Goal: Transaction & Acquisition: Purchase product/service

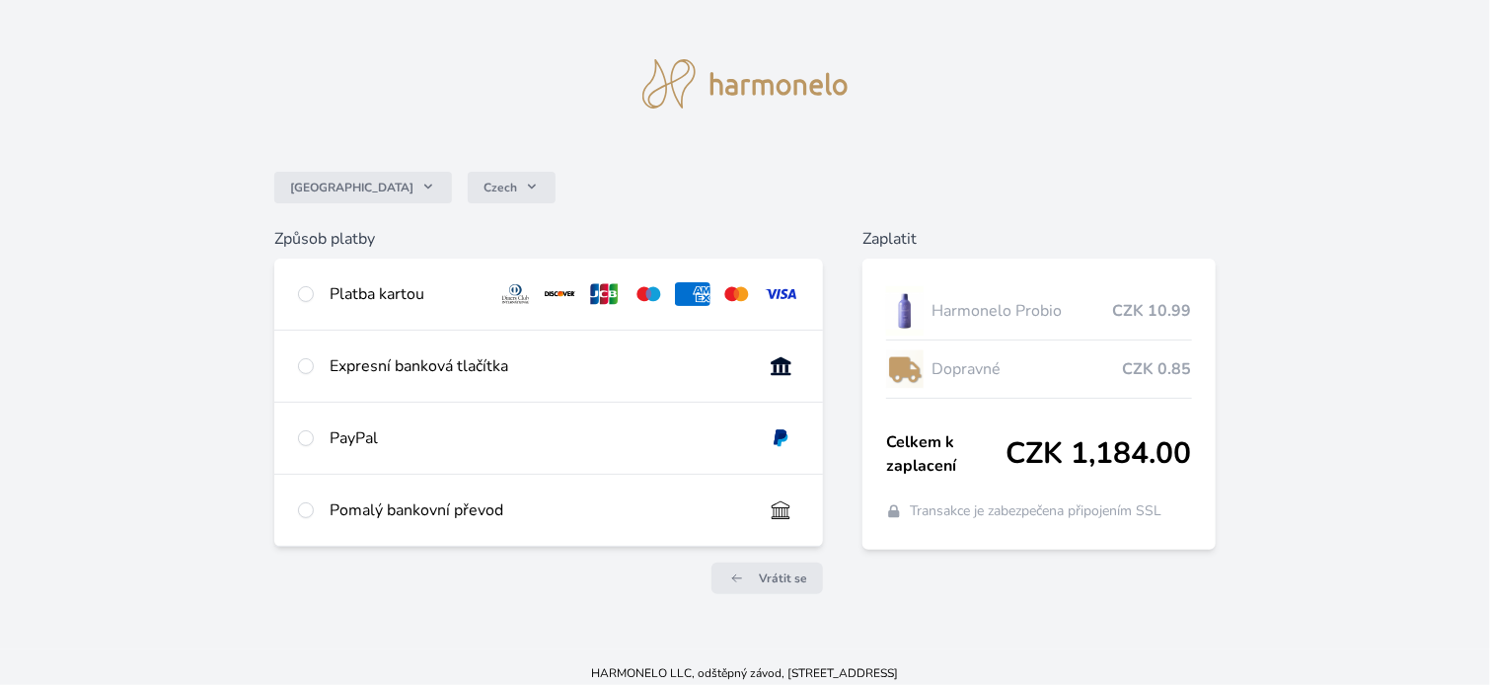
scroll to position [32, 0]
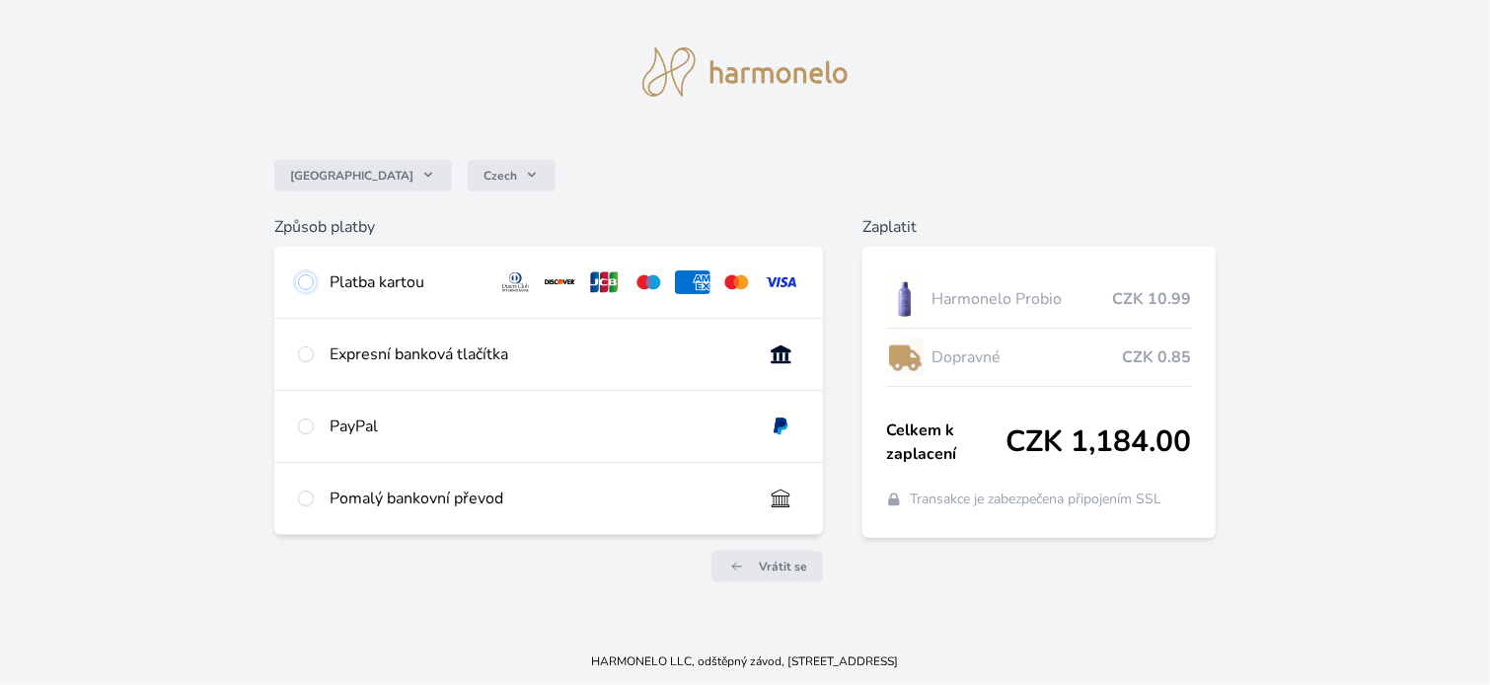
click at [300, 282] on input "radio" at bounding box center [306, 282] width 16 height 16
radio input "true"
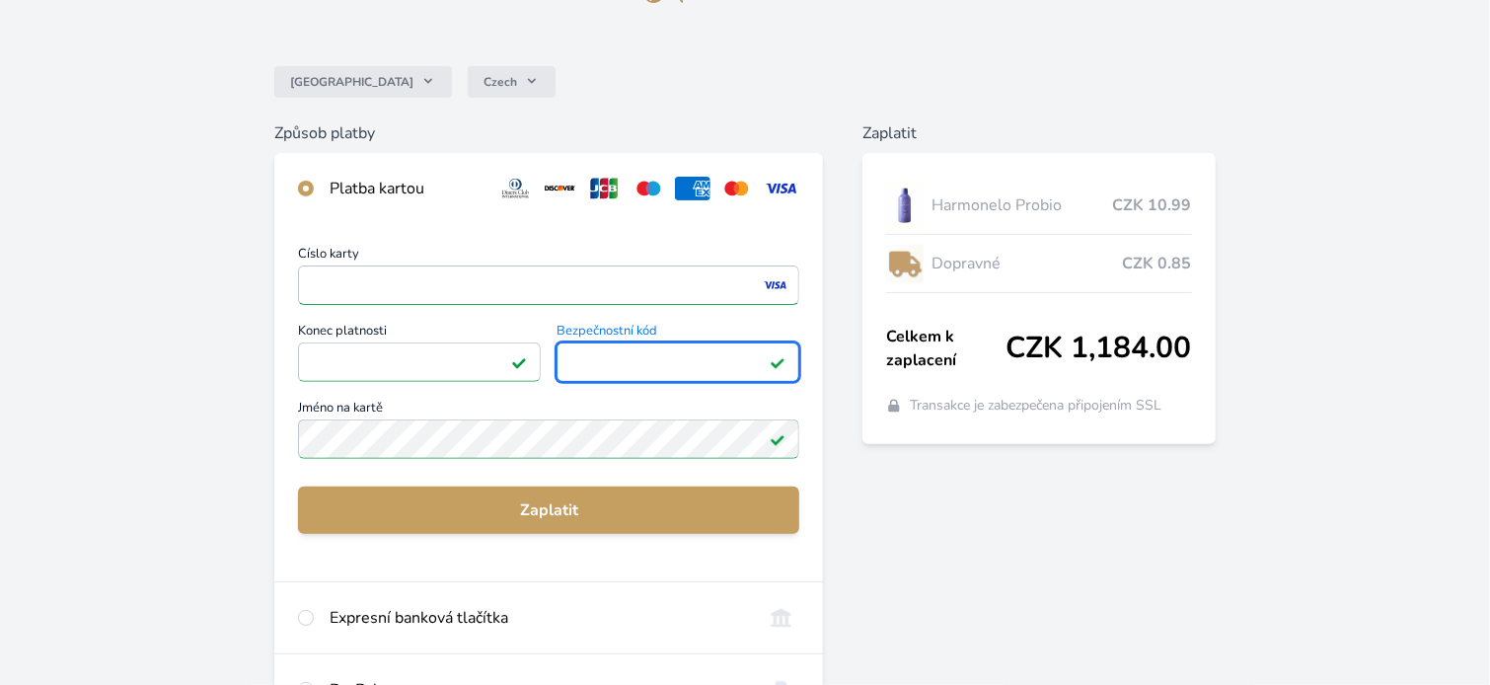
scroll to position [229, 0]
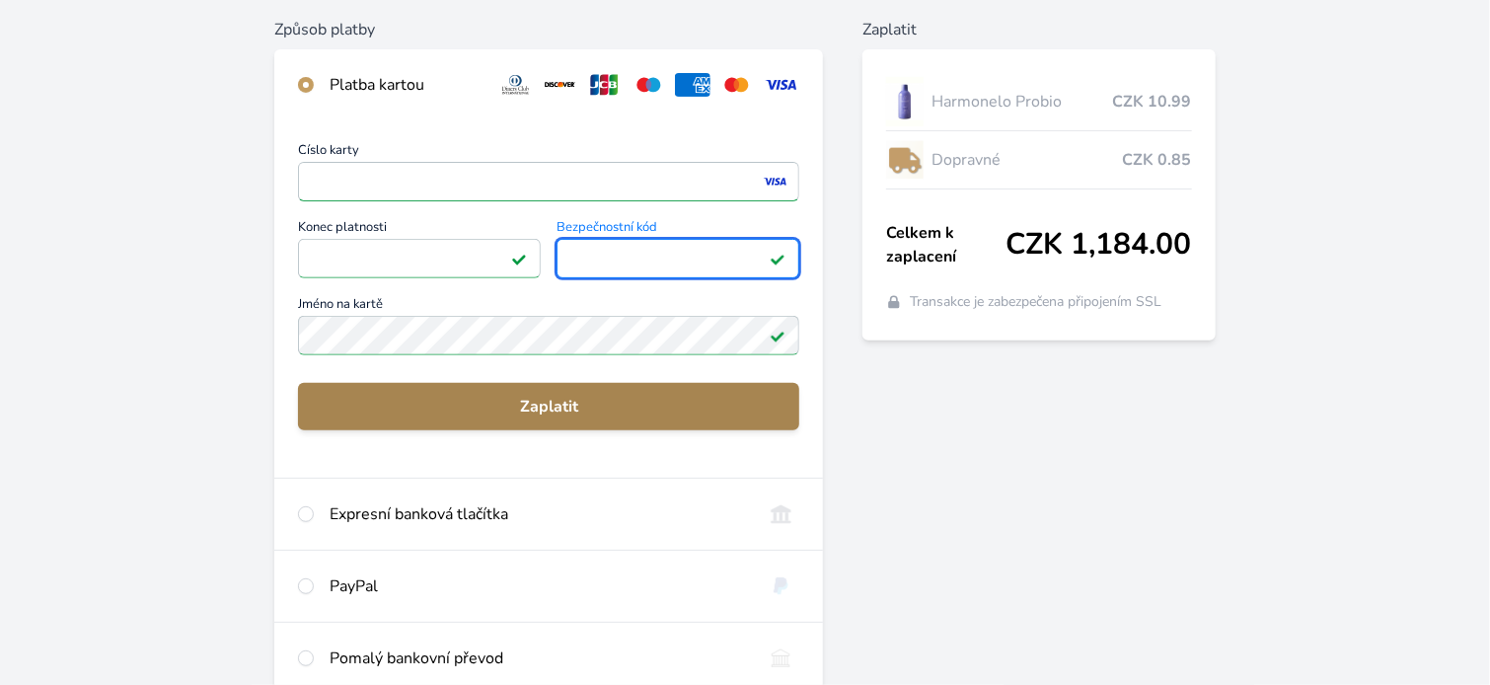
click at [588, 405] on span "Zaplatit" at bounding box center [549, 407] width 470 height 24
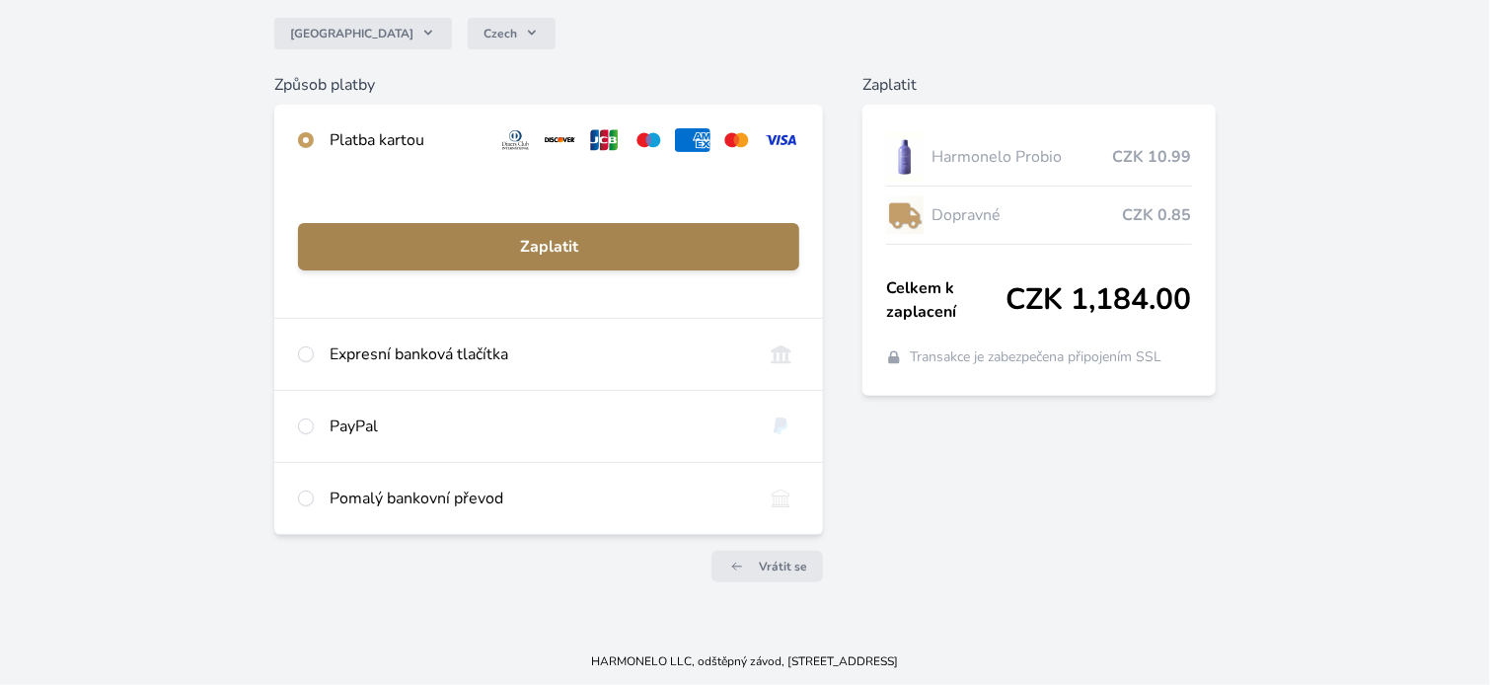
scroll to position [174, 0]
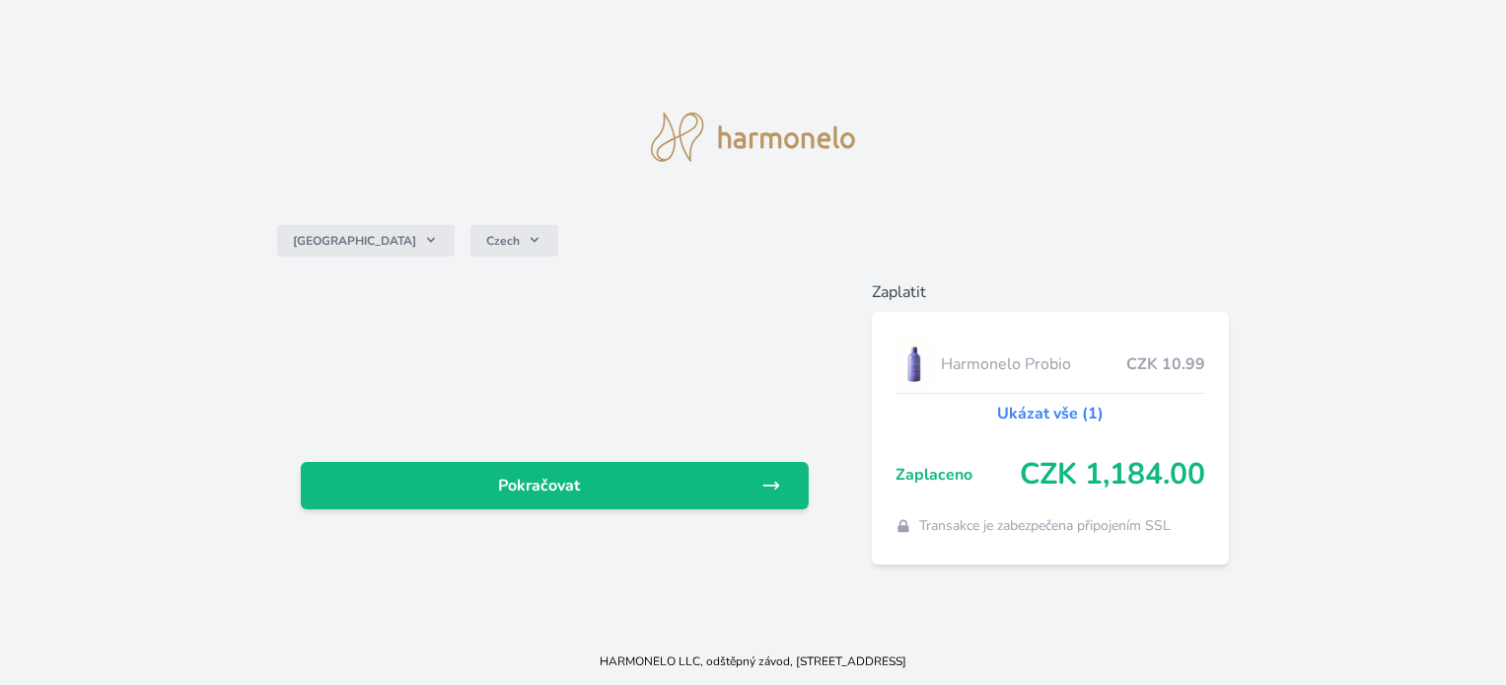
click at [1049, 413] on link "Ukázat vše (1)" at bounding box center [1050, 414] width 107 height 24
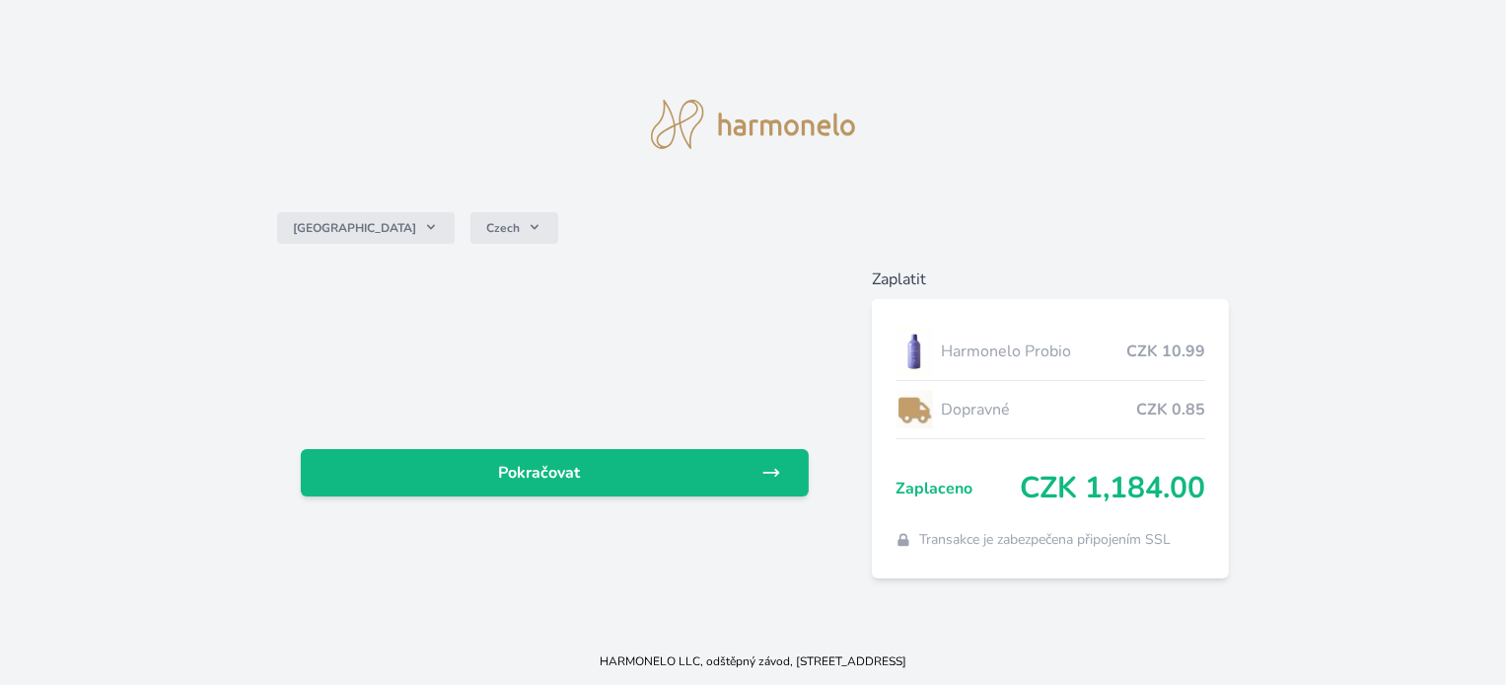
click at [697, 297] on div at bounding box center [555, 354] width 508 height 126
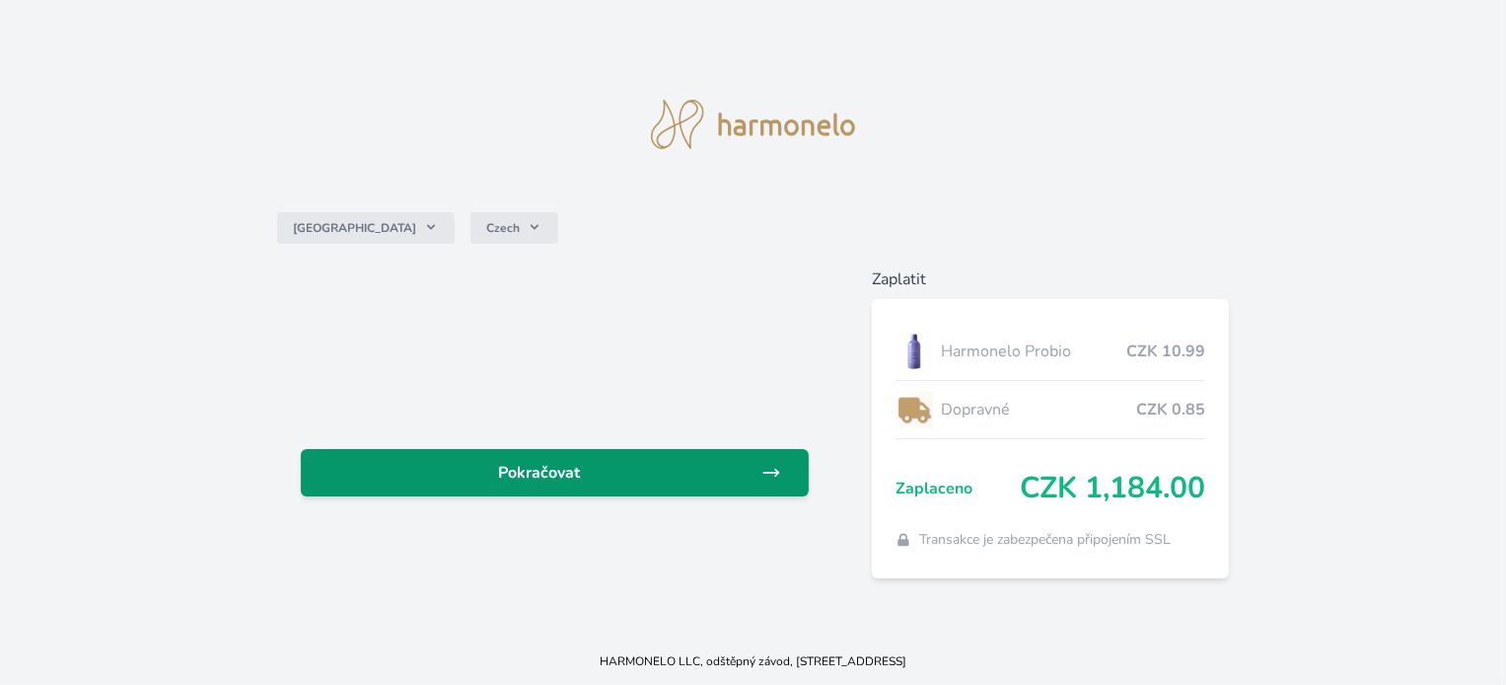
click at [599, 473] on span "Pokračovat" at bounding box center [539, 473] width 445 height 24
